Goal: Task Accomplishment & Management: Use online tool/utility

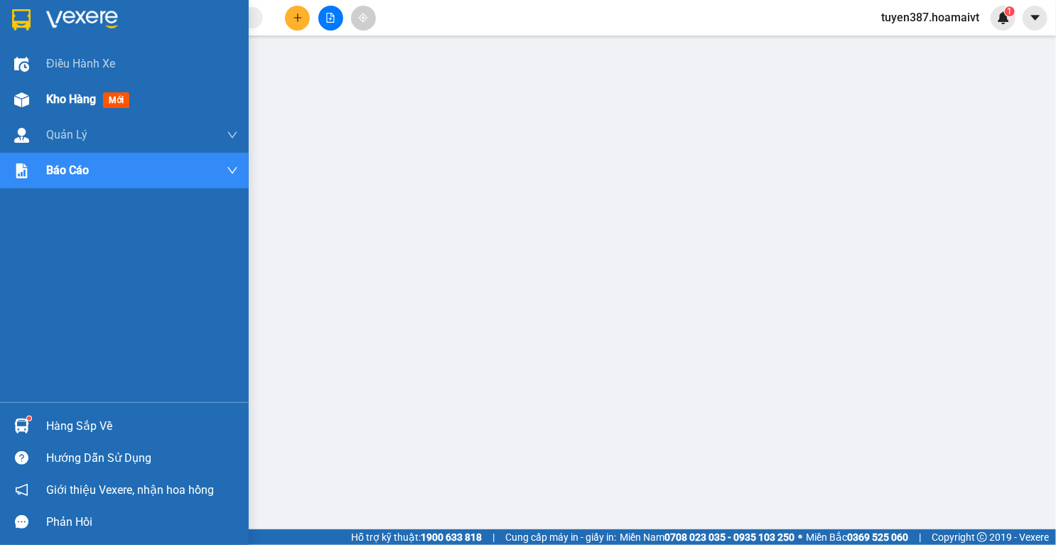
click at [16, 101] on img at bounding box center [21, 99] width 15 height 15
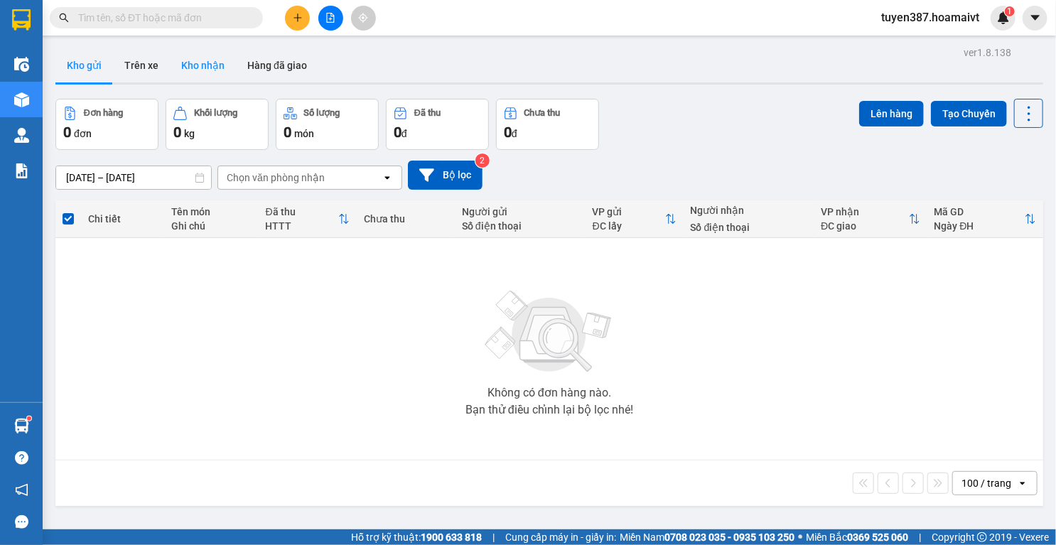
click at [197, 66] on button "Kho nhận" at bounding box center [203, 65] width 66 height 34
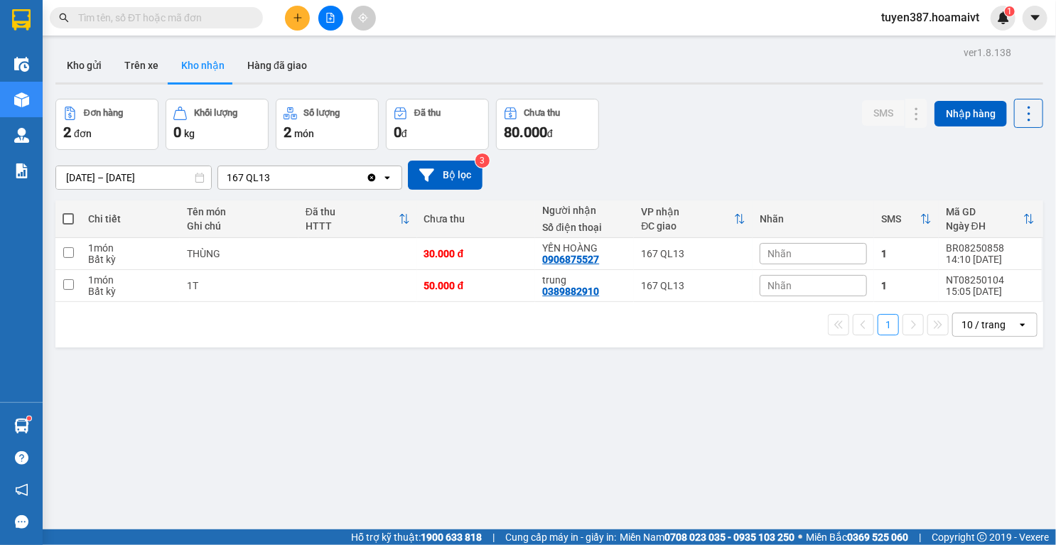
click at [144, 176] on input "[DATE] – [DATE]" at bounding box center [133, 177] width 155 height 23
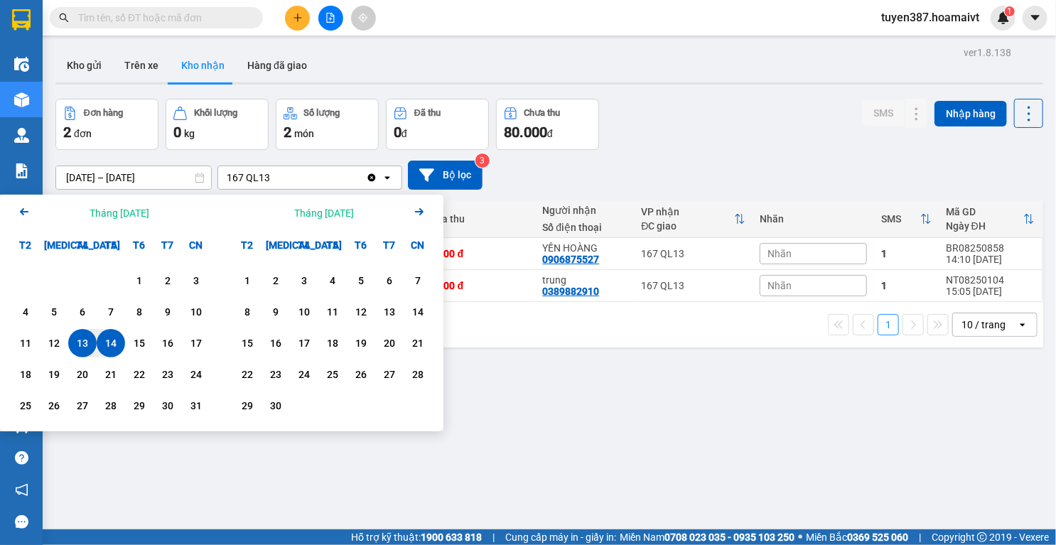
click at [21, 208] on icon "Arrow Left" at bounding box center [24, 211] width 17 height 17
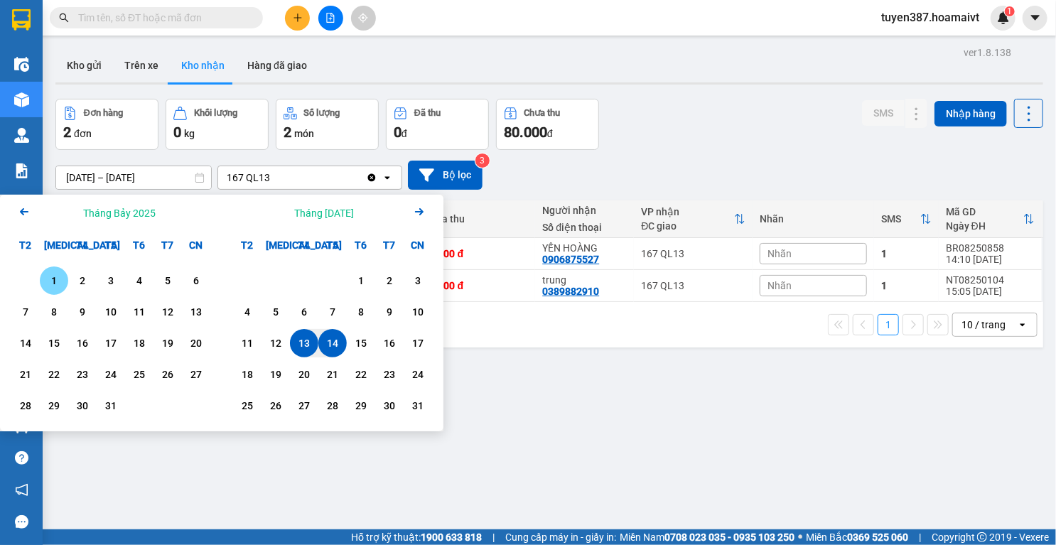
drag, startPoint x: 51, startPoint y: 279, endPoint x: 97, endPoint y: 294, distance: 48.5
click at [51, 281] on div "1" at bounding box center [54, 280] width 20 height 17
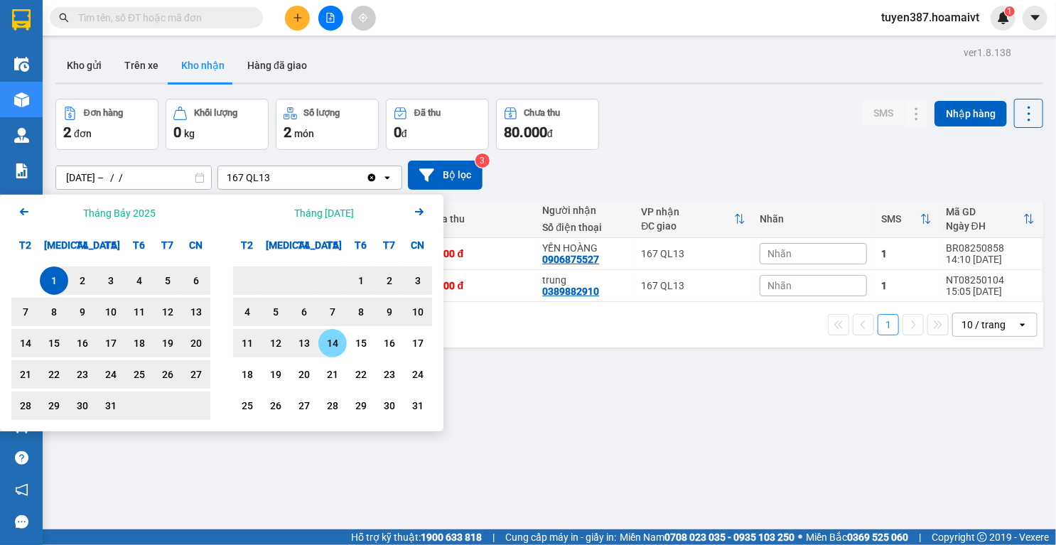
click at [336, 349] on div "14" at bounding box center [333, 343] width 20 height 17
type input "[DATE] – [DATE]"
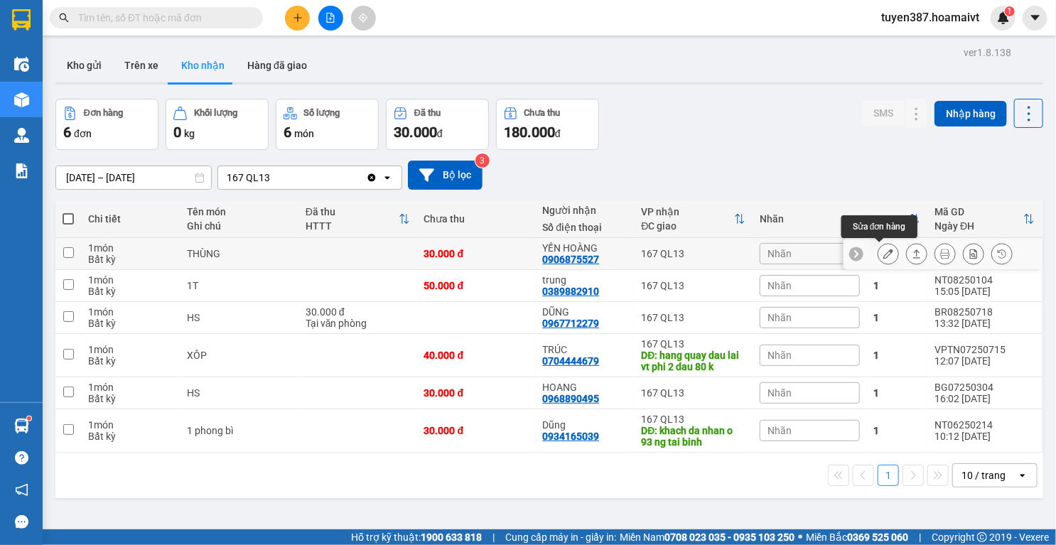
click at [883, 252] on icon at bounding box center [888, 254] width 10 height 10
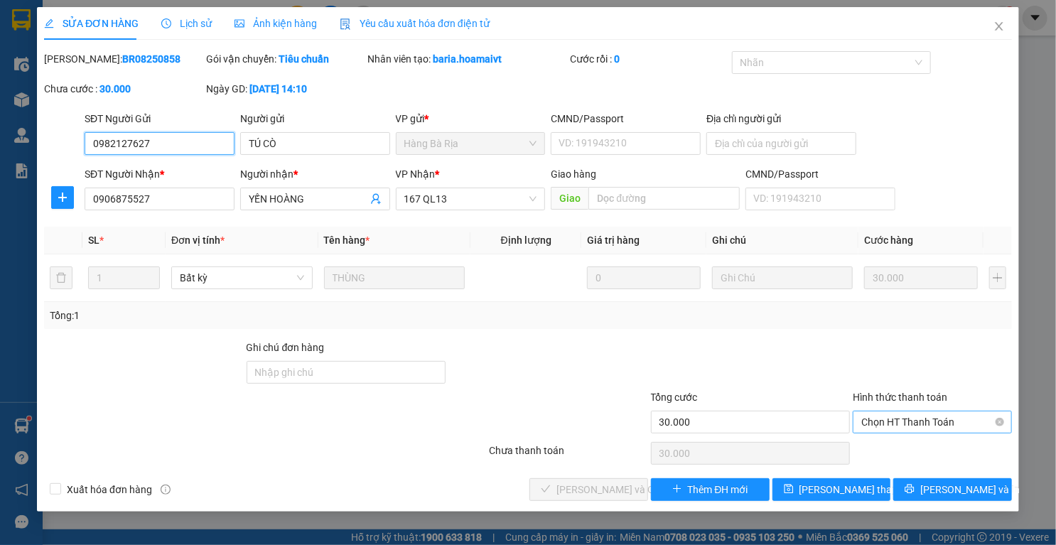
click at [897, 414] on span "Chọn HT Thanh Toán" at bounding box center [932, 421] width 142 height 21
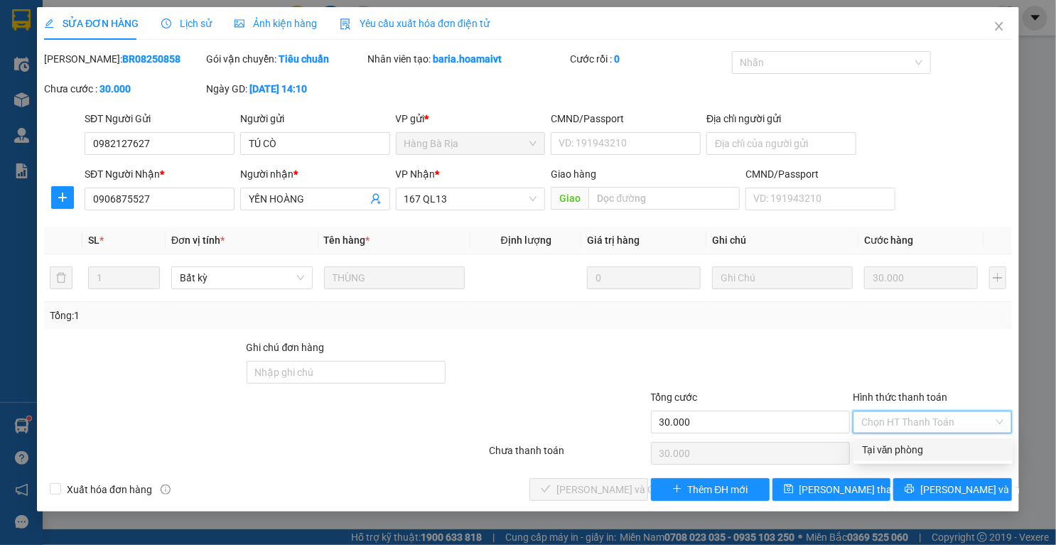
click at [885, 445] on div "Tại văn phòng" at bounding box center [933, 450] width 142 height 16
type input "0"
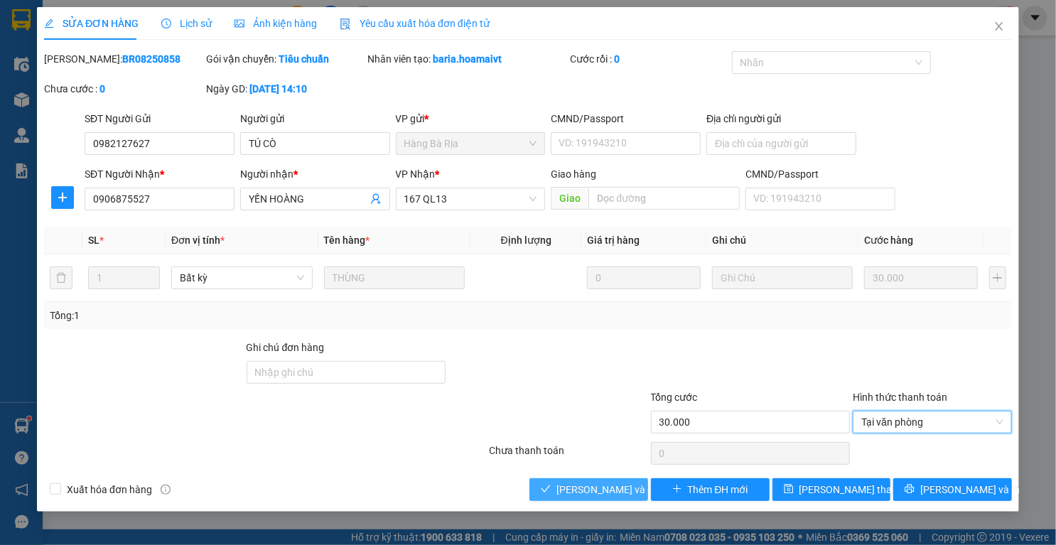
click at [600, 497] on button "[PERSON_NAME] và Giao hàng" at bounding box center [588, 489] width 119 height 23
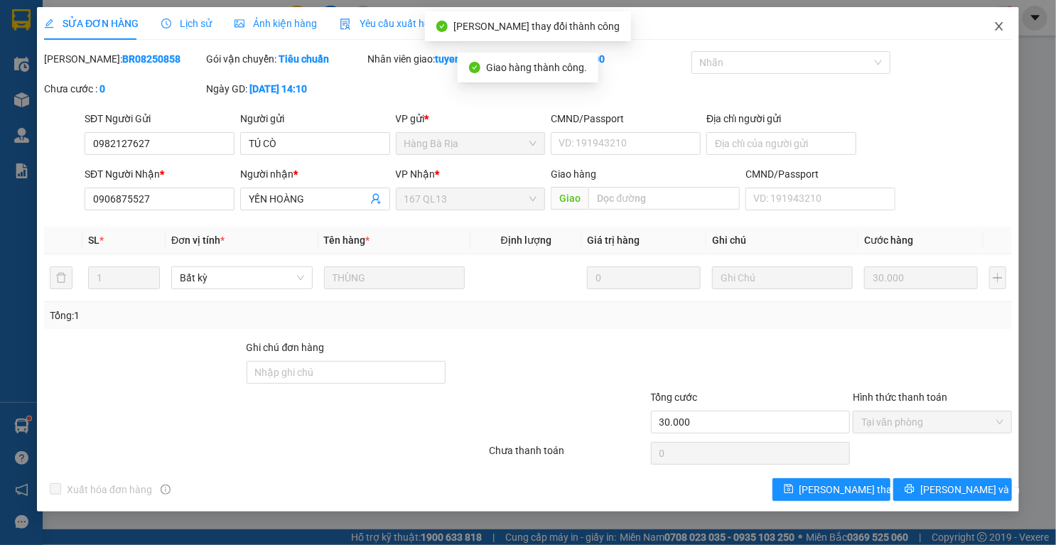
click at [1006, 26] on span "Close" at bounding box center [999, 27] width 40 height 40
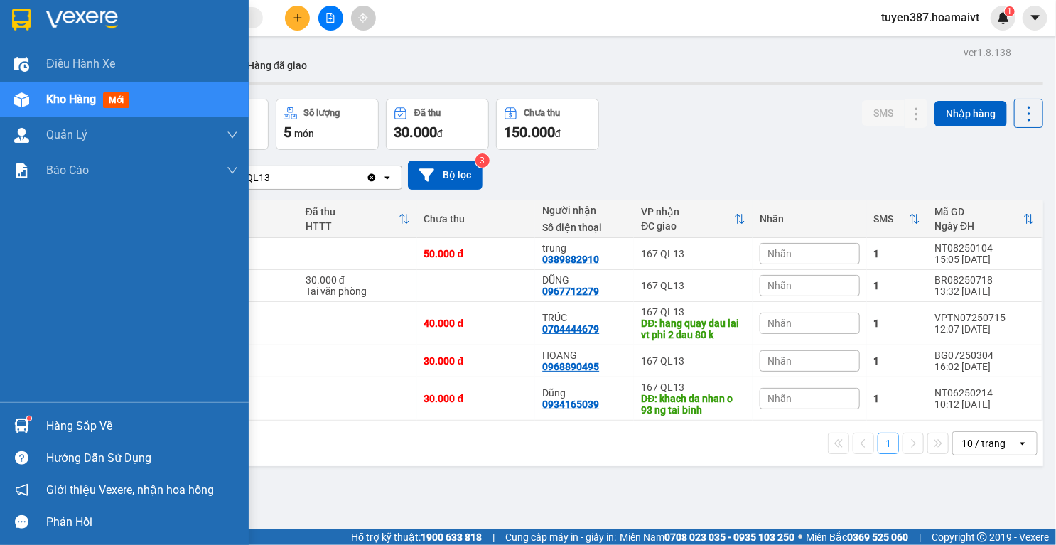
click at [23, 423] on img at bounding box center [21, 426] width 15 height 15
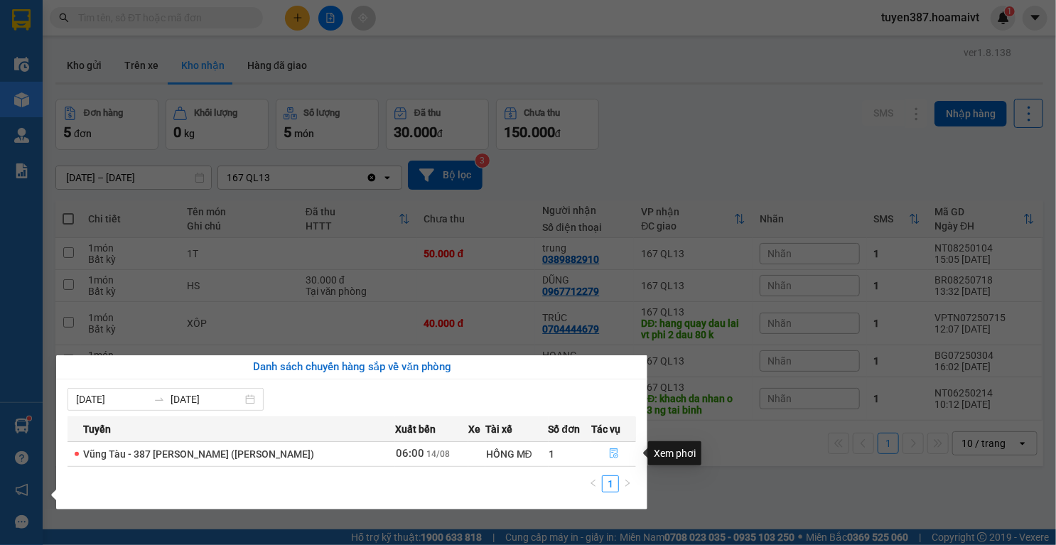
click at [613, 452] on icon "file-done" at bounding box center [614, 453] width 10 height 10
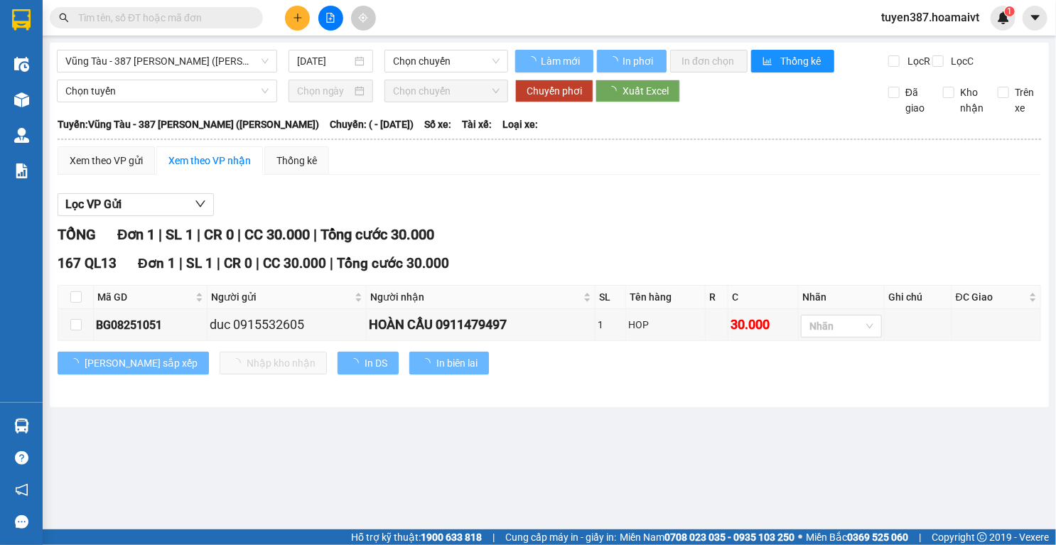
type input "[DATE]"
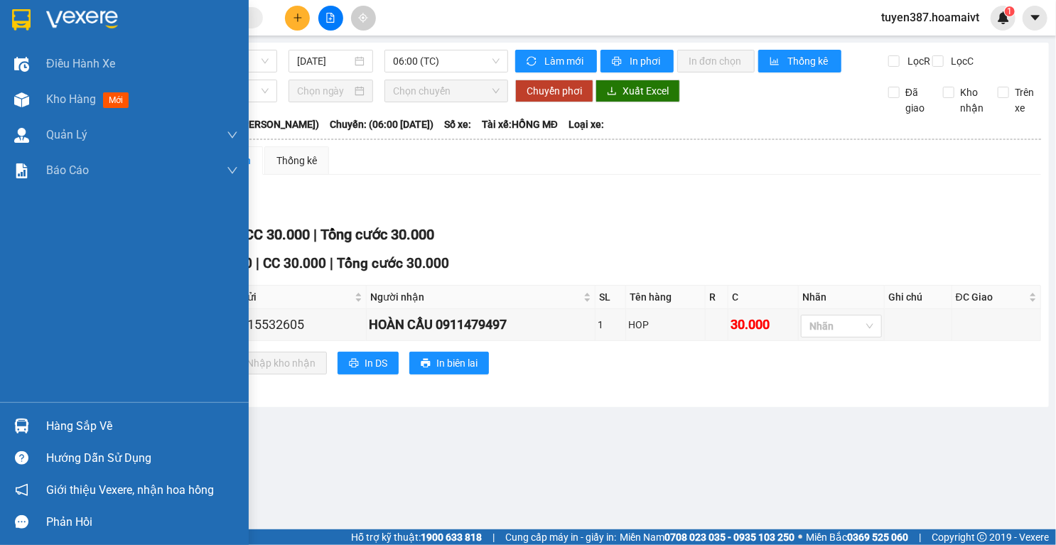
click at [18, 425] on img at bounding box center [21, 426] width 15 height 15
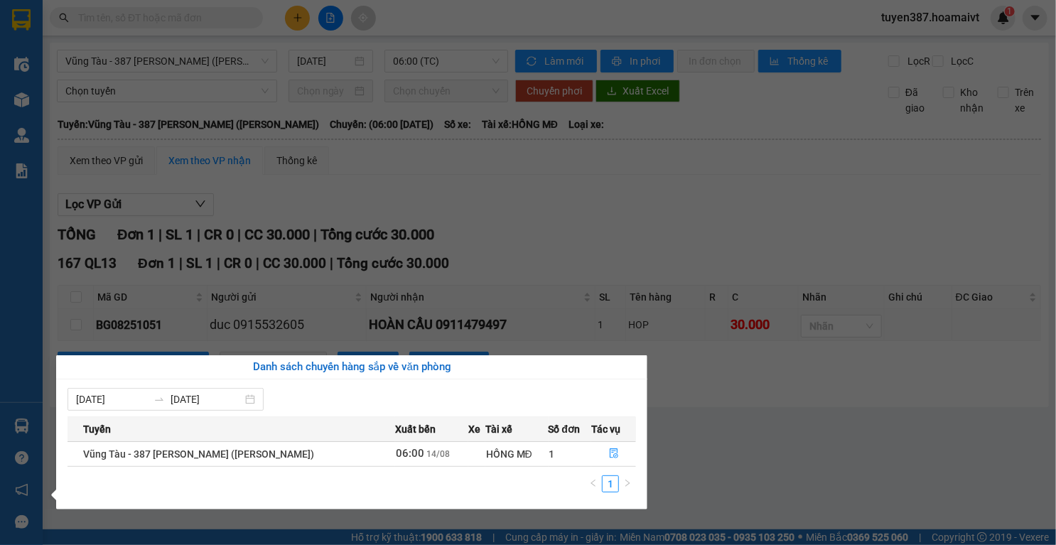
click at [718, 364] on section "Kết quả tìm kiếm ( 0 ) Bộ lọc No Data tuyen387.hoamaivt 1 Điều hành xe Kho hàng…" at bounding box center [528, 272] width 1056 height 545
